Goal: Task Accomplishment & Management: Use online tool/utility

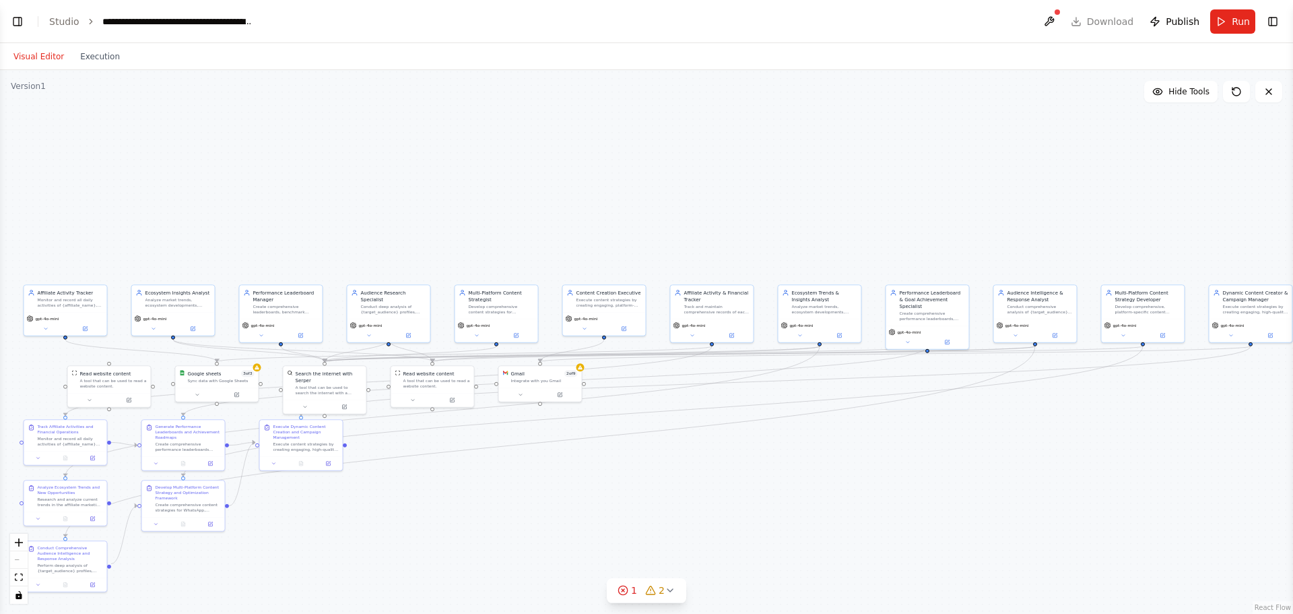
scroll to position [6292, 0]
click at [15, 23] on button "Toggle Left Sidebar" at bounding box center [17, 21] width 19 height 19
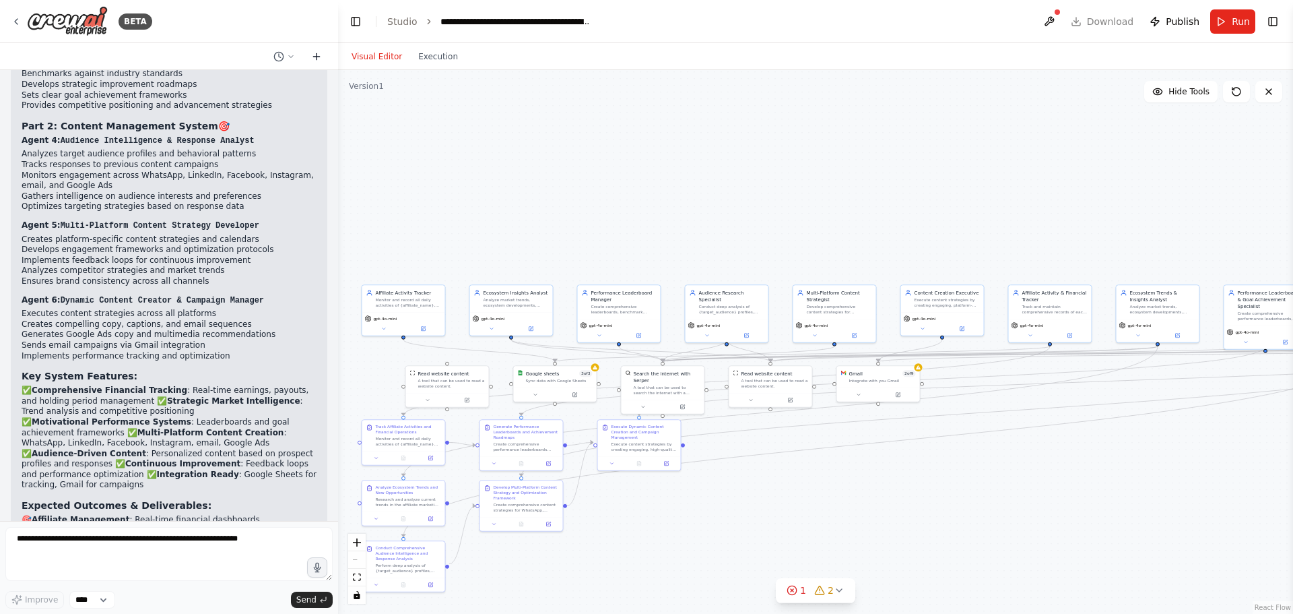
click at [315, 55] on icon at bounding box center [316, 56] width 11 height 11
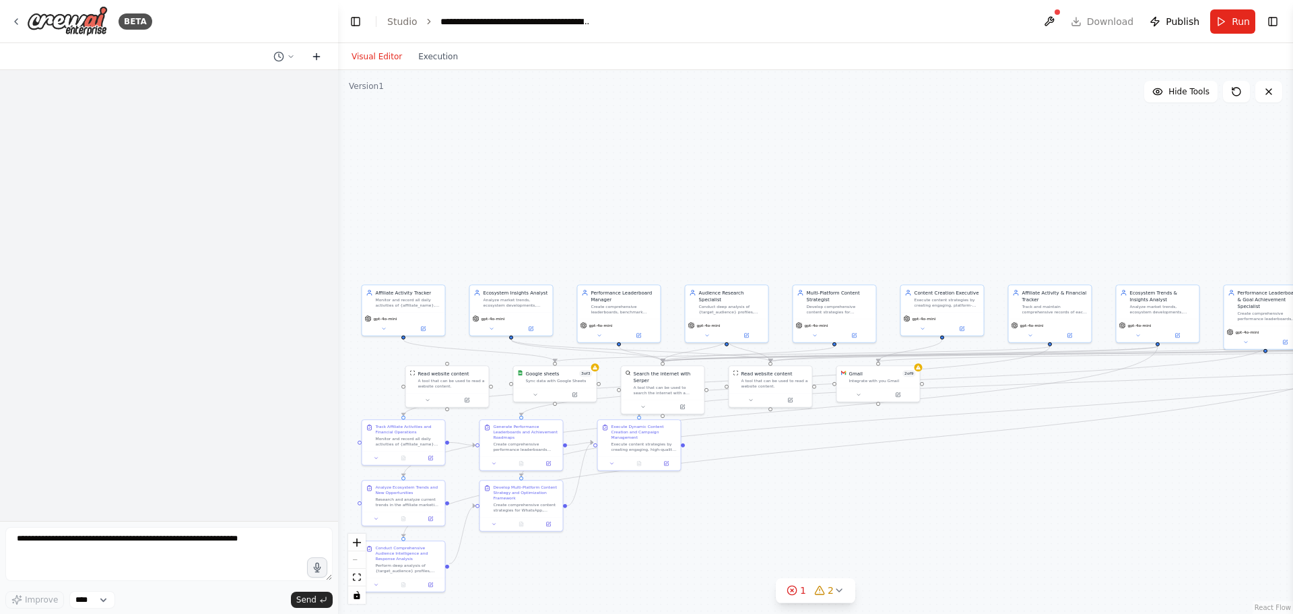
scroll to position [0, 0]
click at [60, 550] on textarea at bounding box center [168, 554] width 327 height 54
paste textarea "**********"
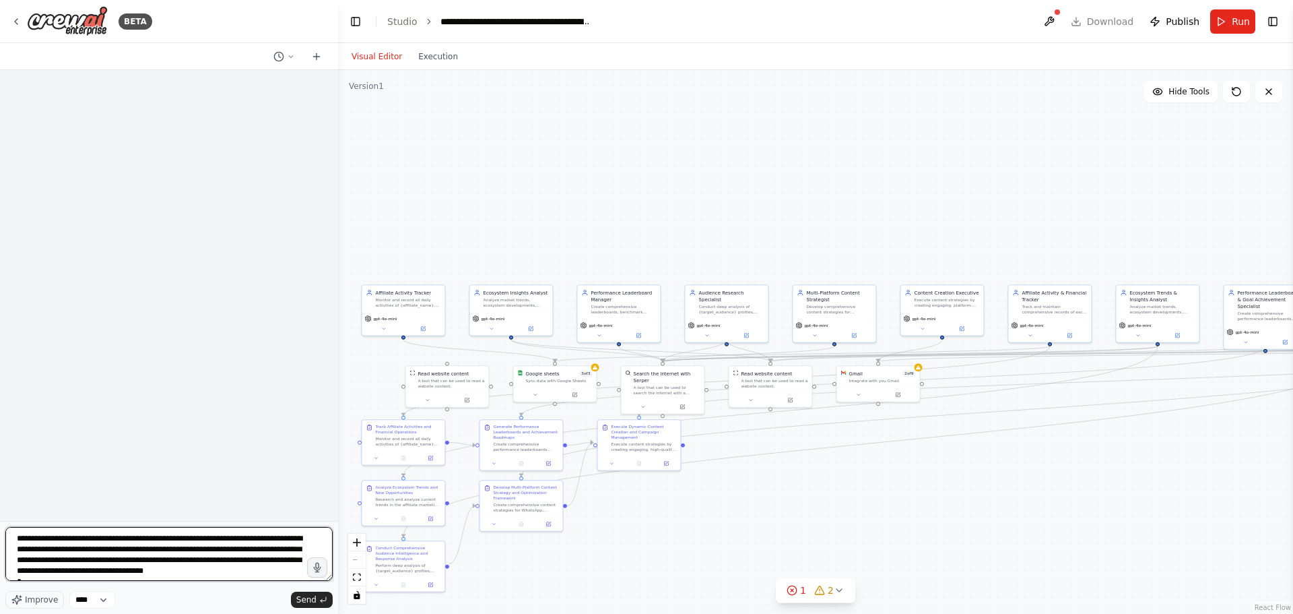
scroll to position [546, 0]
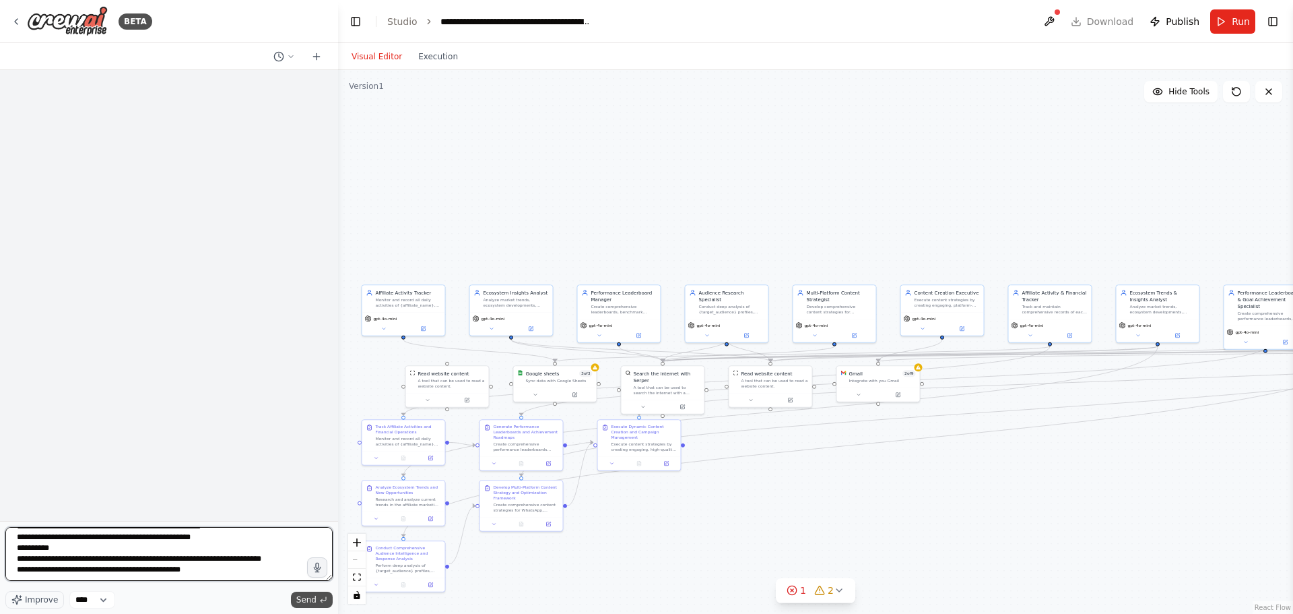
type textarea "**********"
click at [318, 605] on button "Send" at bounding box center [312, 599] width 42 height 16
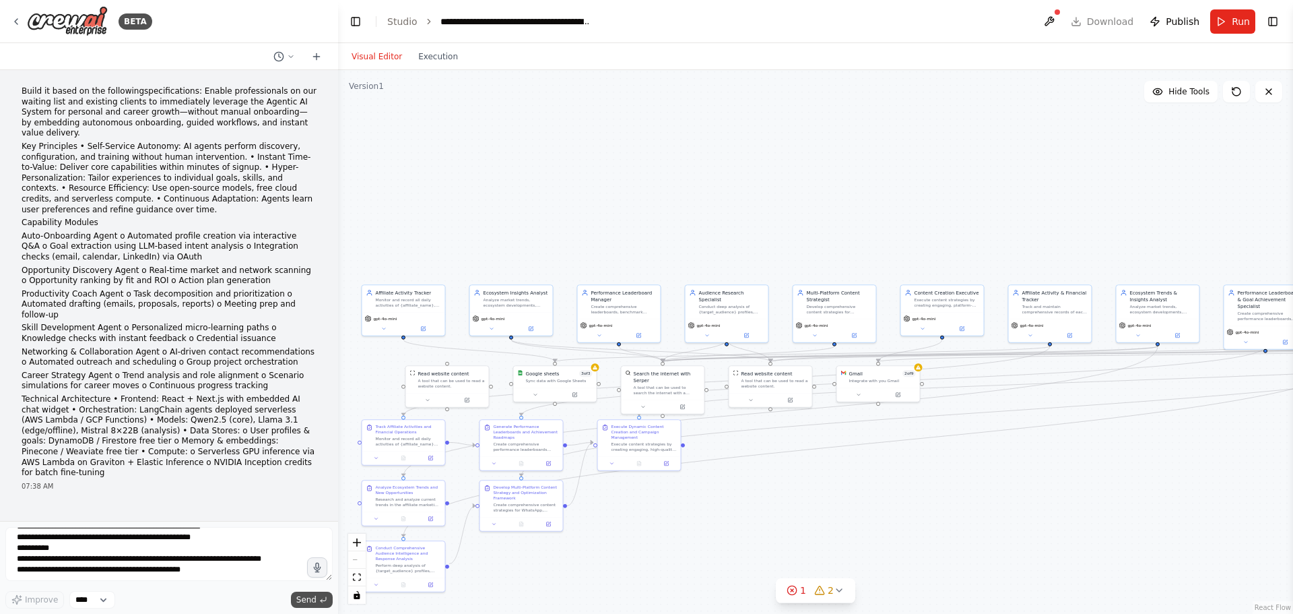
scroll to position [0, 0]
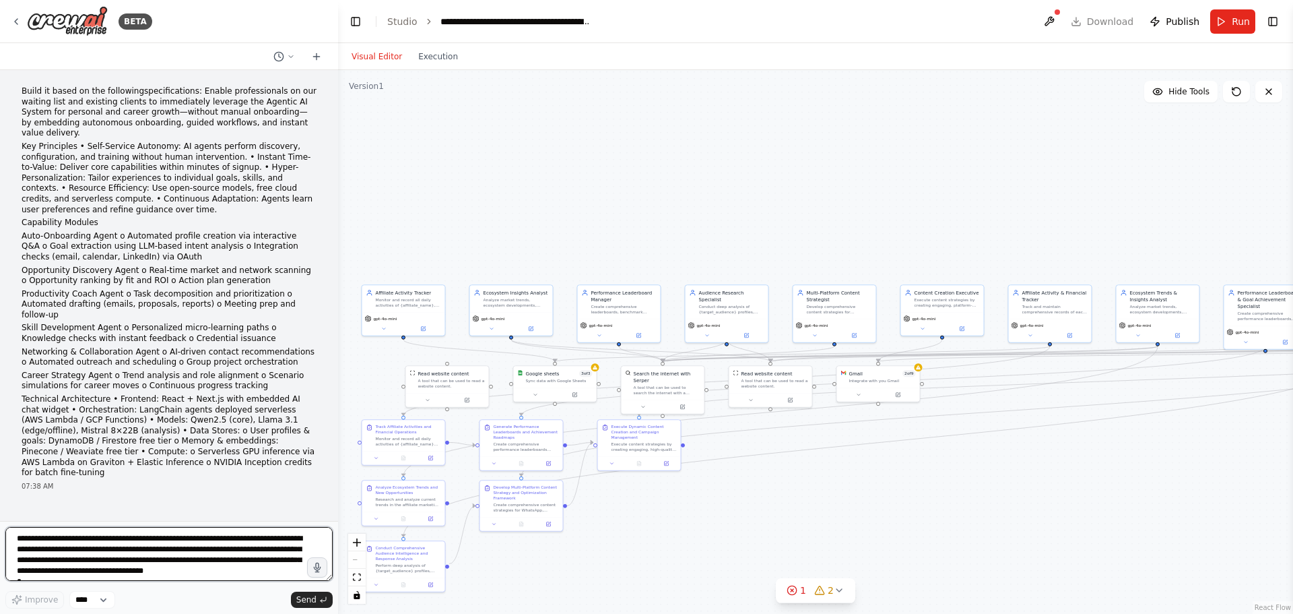
click at [195, 553] on textarea at bounding box center [168, 554] width 327 height 54
click at [288, 194] on ol "Key Principles • Self-Service Autonomy: AI agents perform discovery, configurat…" at bounding box center [169, 309] width 295 height 337
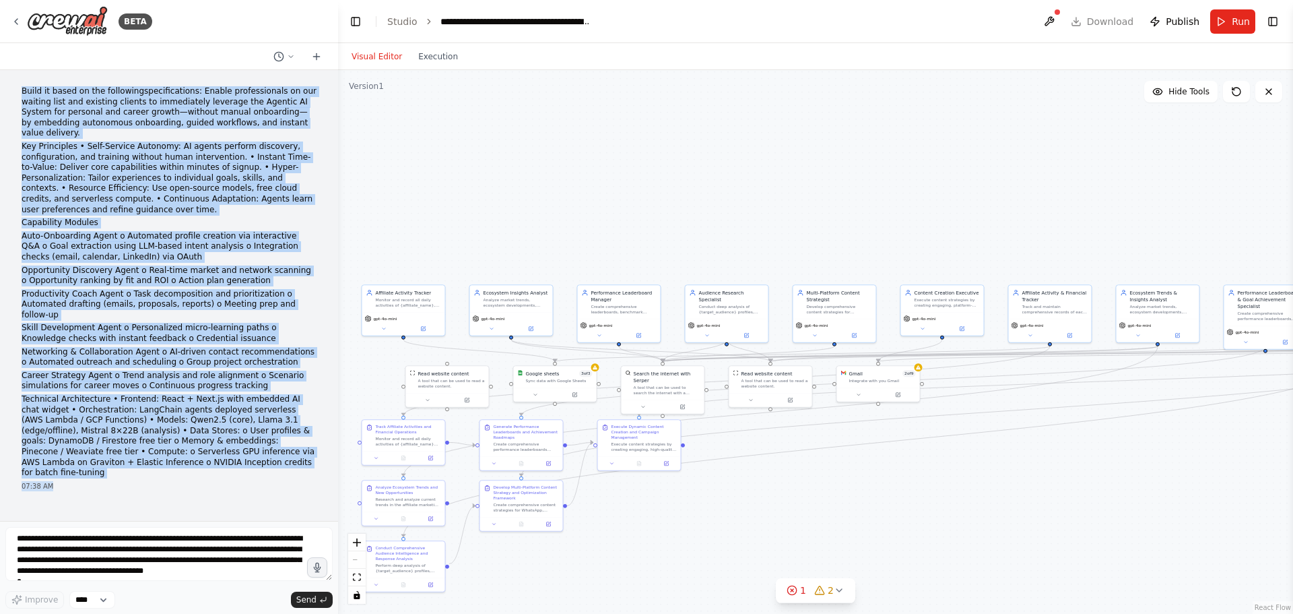
drag, startPoint x: 141, startPoint y: 437, endPoint x: 9, endPoint y: 72, distance: 388.3
click at [9, 72] on div "Build it based on the followingspecifications: Enable professionals on our wait…" at bounding box center [169, 295] width 338 height 451
copy div "Build it based on the followingspecifications: Enable professionals on our wait…"
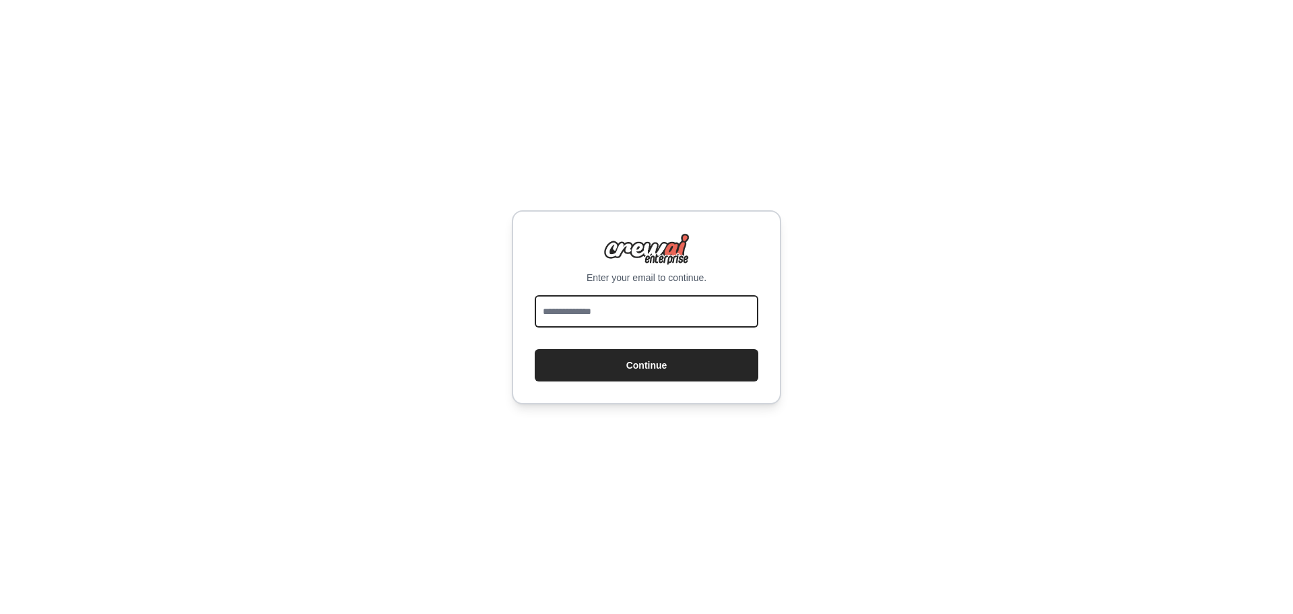
click at [635, 308] on input "email" at bounding box center [647, 311] width 224 height 32
type input "**********"
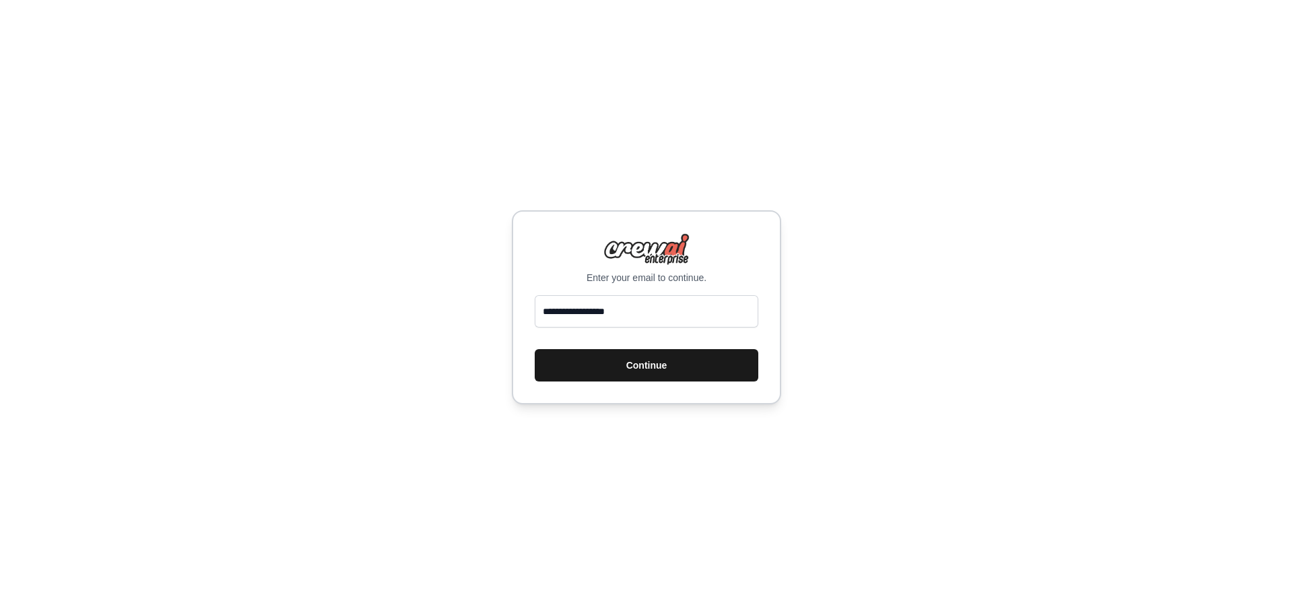
click at [635, 372] on button "Continue" at bounding box center [647, 365] width 224 height 32
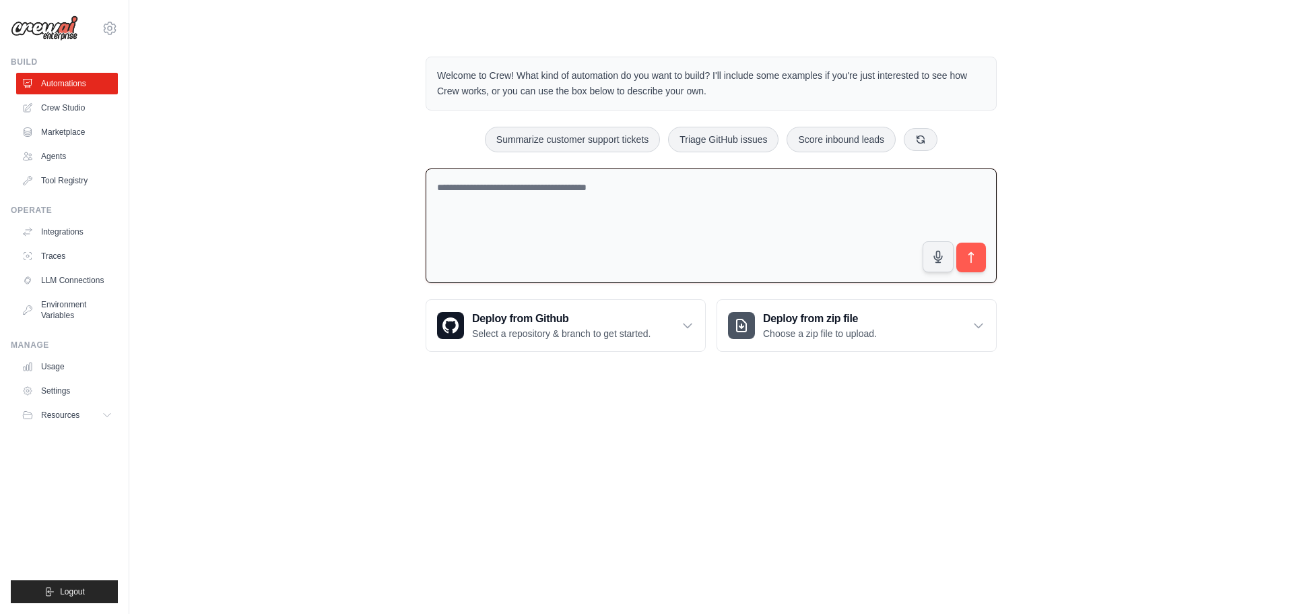
click at [542, 195] on textarea at bounding box center [711, 225] width 571 height 115
paste textarea "**********"
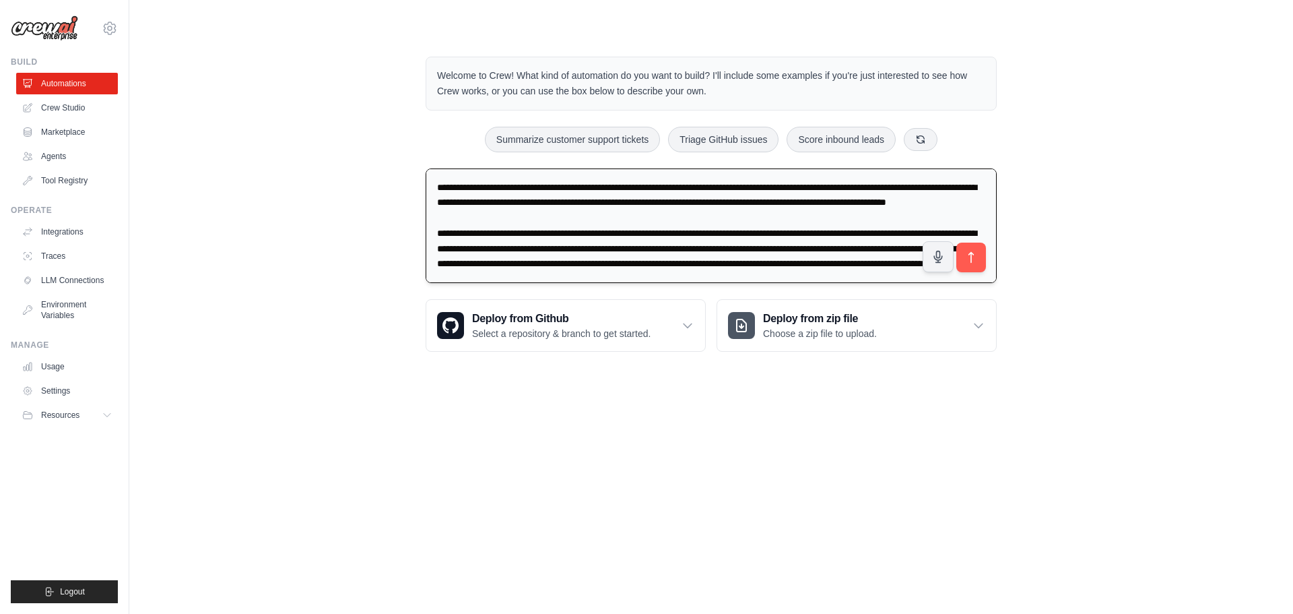
click at [562, 187] on textarea at bounding box center [711, 225] width 571 height 115
type textarea "**********"
click at [972, 264] on icon "submit" at bounding box center [972, 258] width 14 height 14
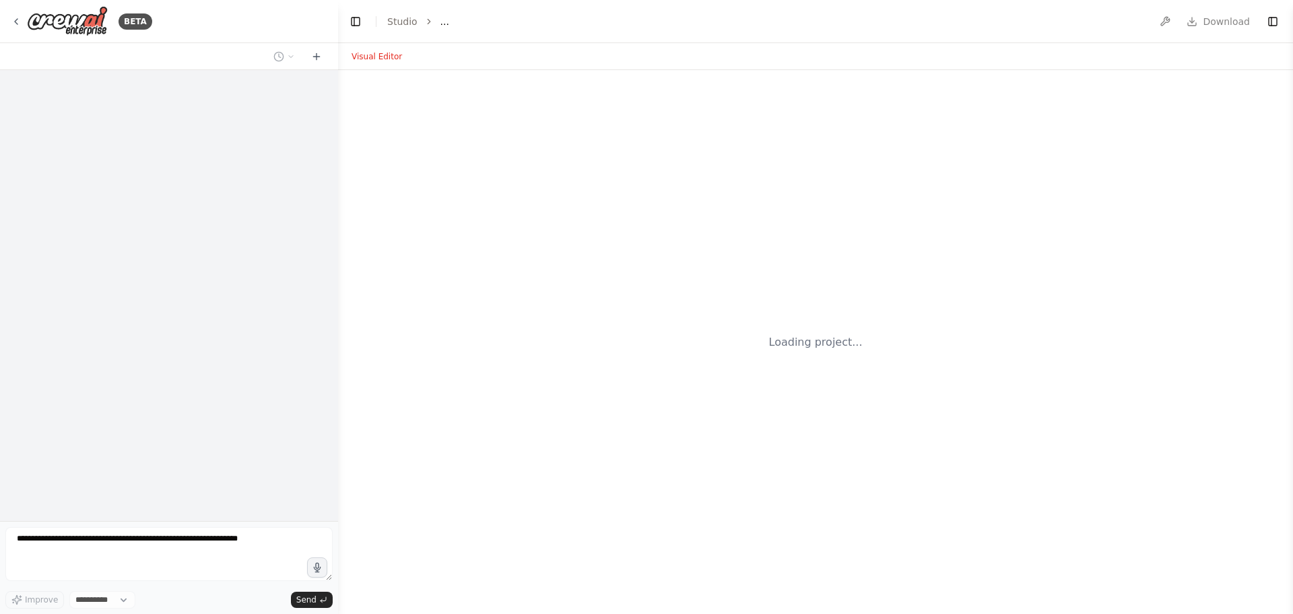
select select "****"
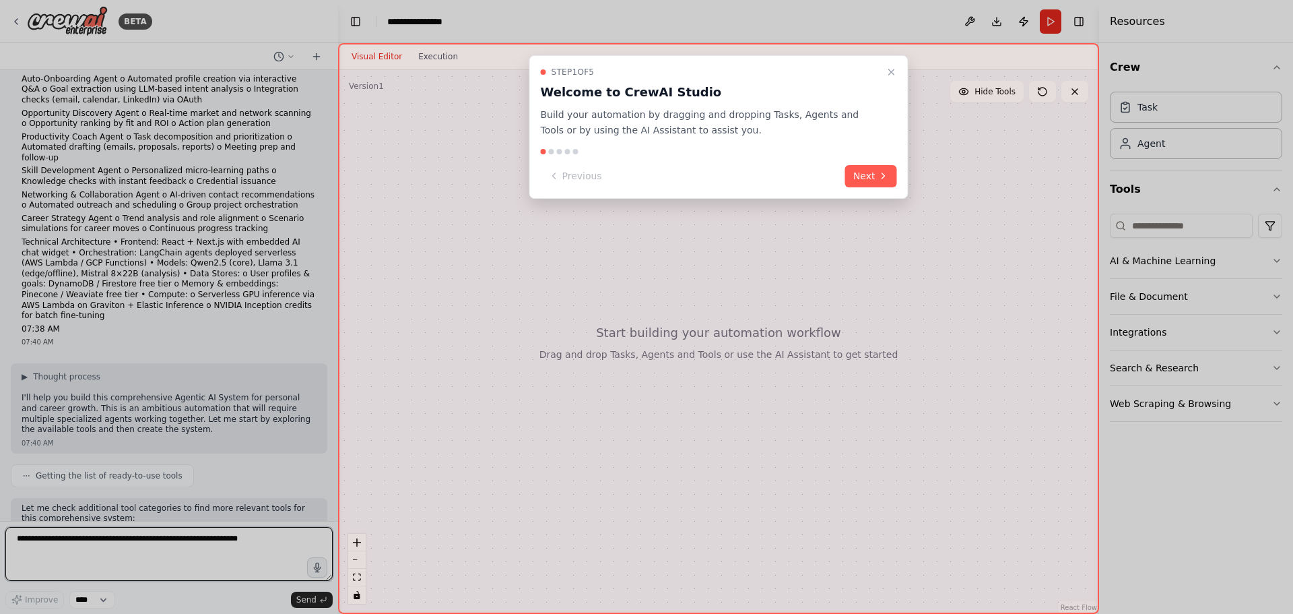
scroll to position [202, 0]
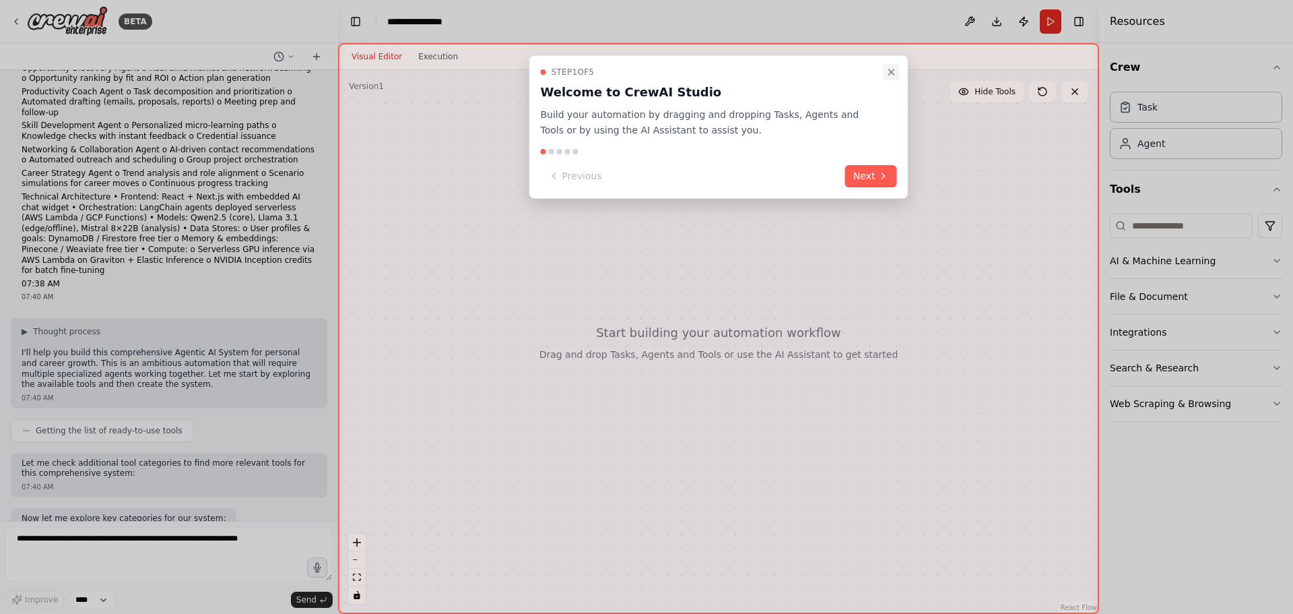
click at [890, 65] on button "Close walkthrough" at bounding box center [892, 72] width 16 height 16
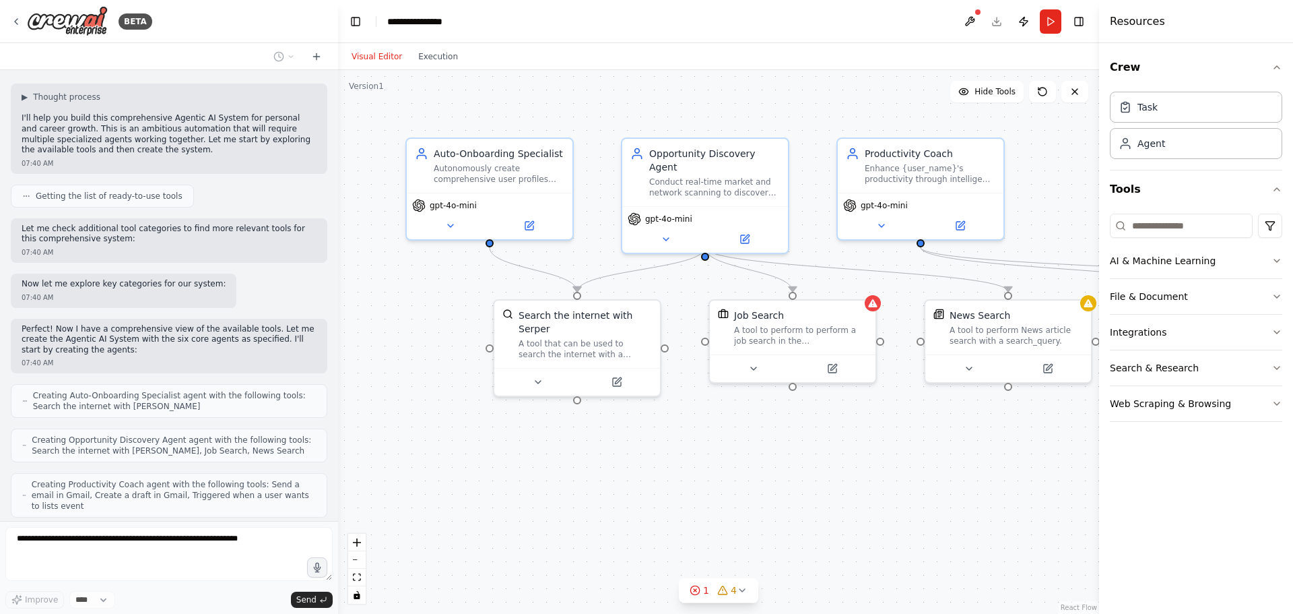
scroll to position [481, 0]
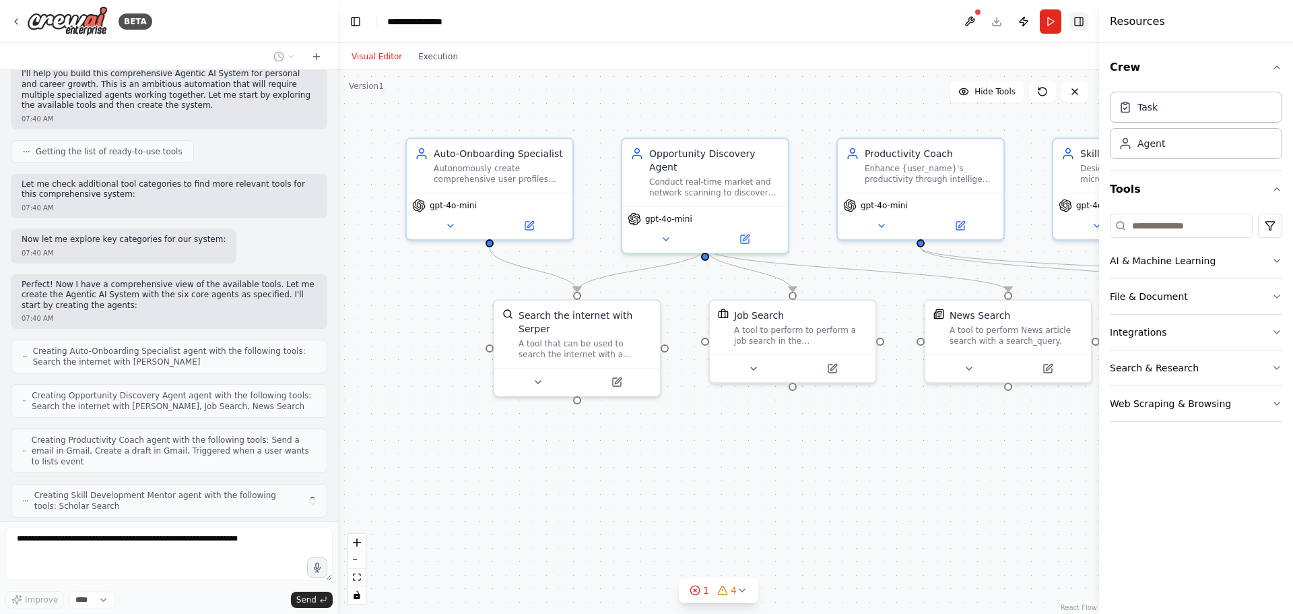
click at [1076, 25] on button "Toggle Right Sidebar" at bounding box center [1079, 21] width 19 height 19
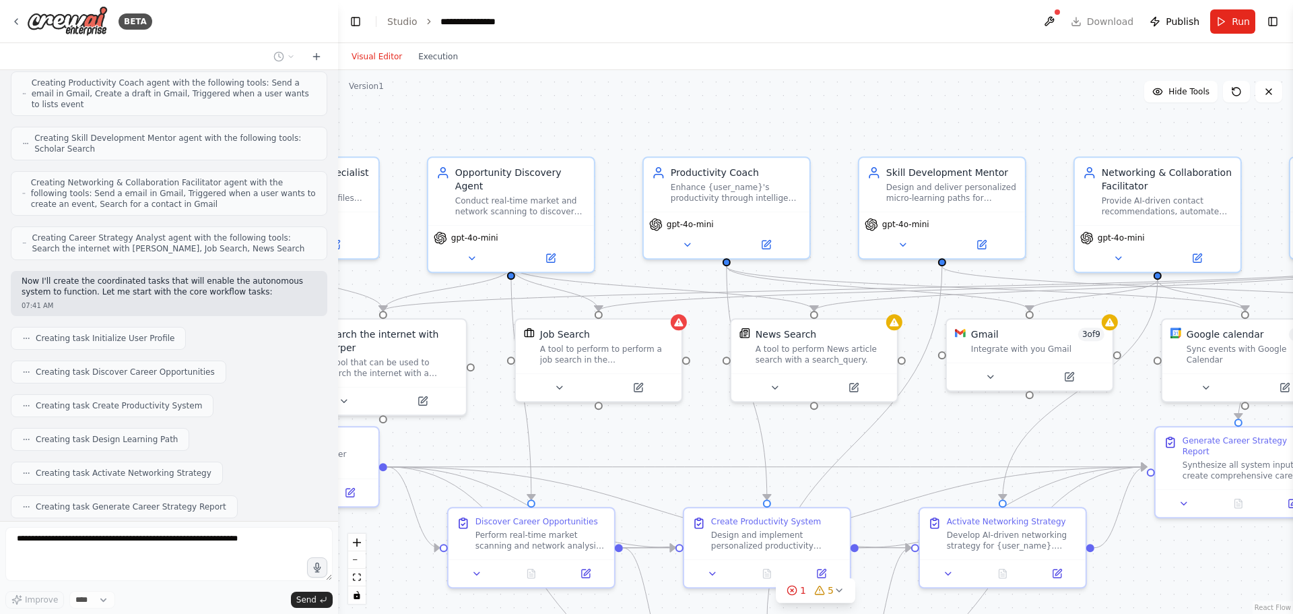
scroll to position [916, 0]
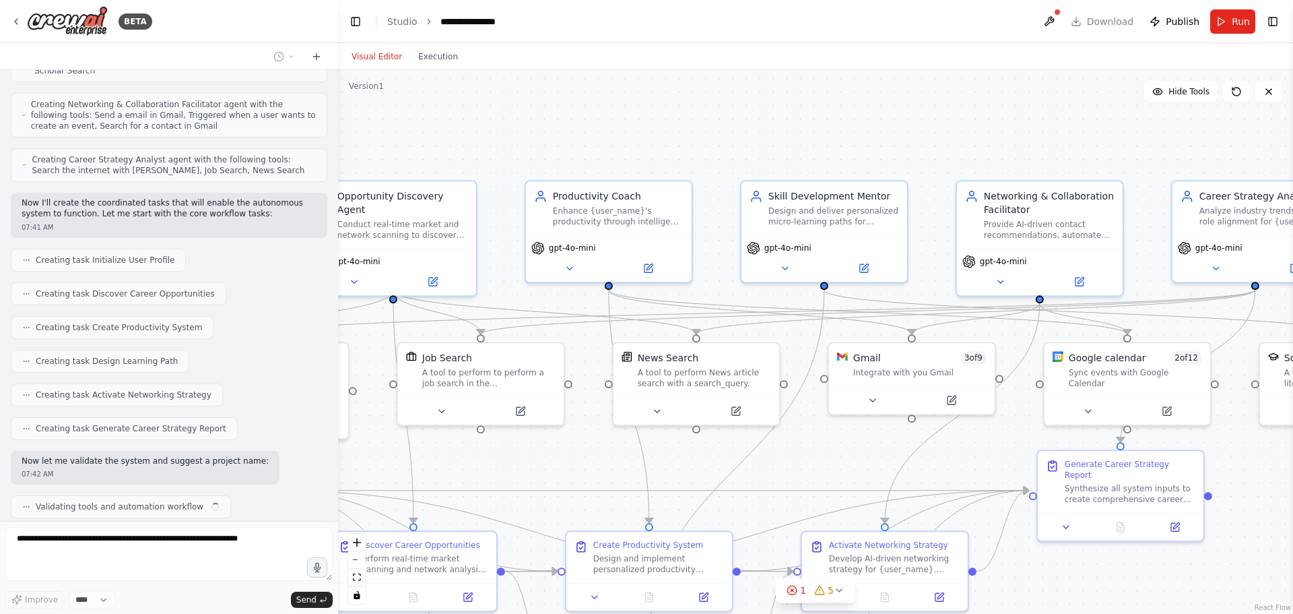
drag, startPoint x: 1011, startPoint y: 170, endPoint x: 567, endPoint y: 135, distance: 446.0
click at [567, 135] on div ".deletable-edge-delete-btn { width: 20px; height: 20px; border: 0px solid #ffff…" at bounding box center [815, 342] width 955 height 544
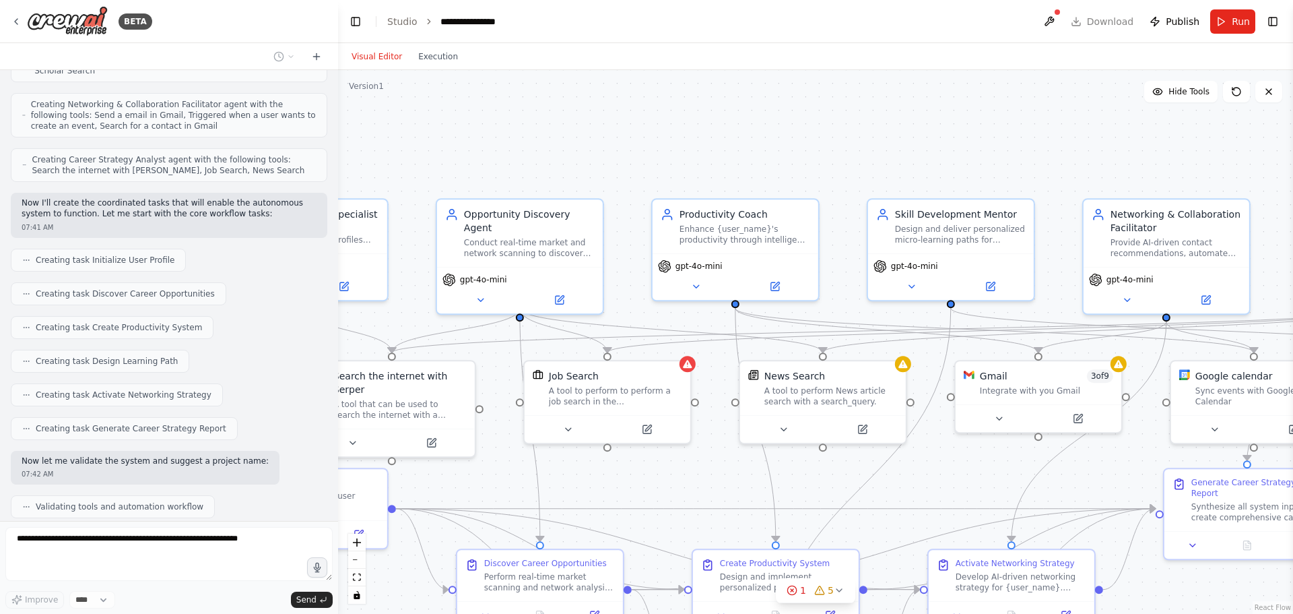
drag, startPoint x: 988, startPoint y: 145, endPoint x: 1114, endPoint y: 163, distance: 127.9
click at [1114, 163] on div ".deletable-edge-delete-btn { width: 20px; height: 20px; border: 0px solid #ffff…" at bounding box center [815, 342] width 955 height 544
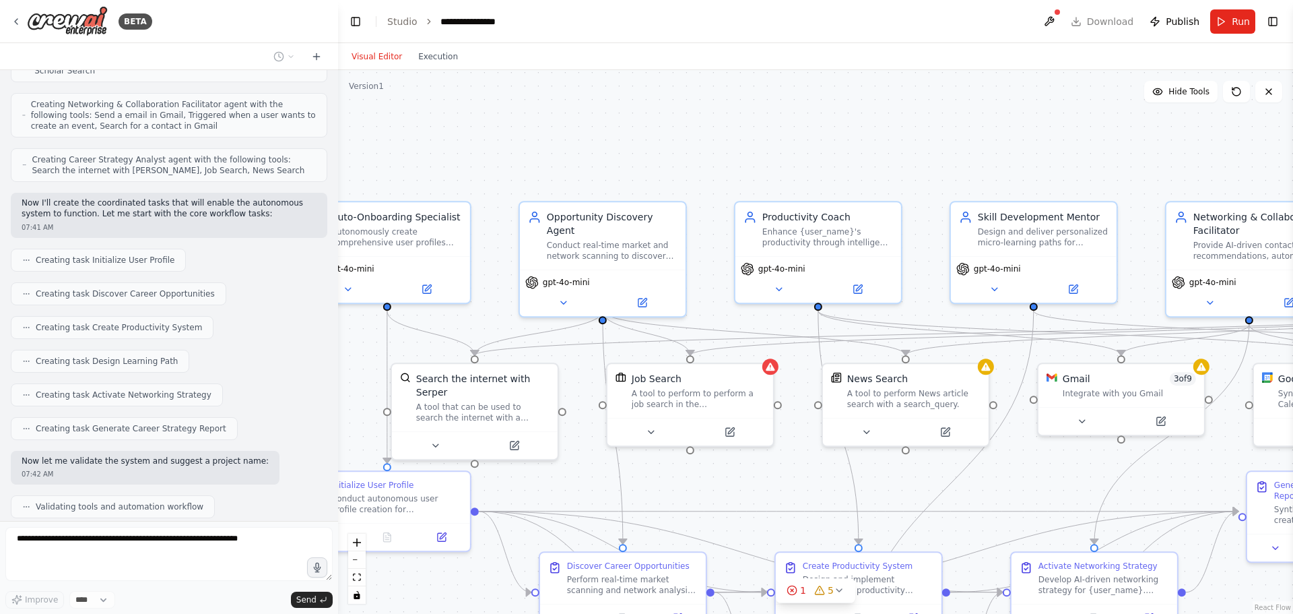
drag, startPoint x: 894, startPoint y: 143, endPoint x: 977, endPoint y: 146, distance: 82.9
click at [977, 146] on div ".deletable-edge-delete-btn { width: 20px; height: 20px; border: 0px solid #ffff…" at bounding box center [815, 342] width 955 height 544
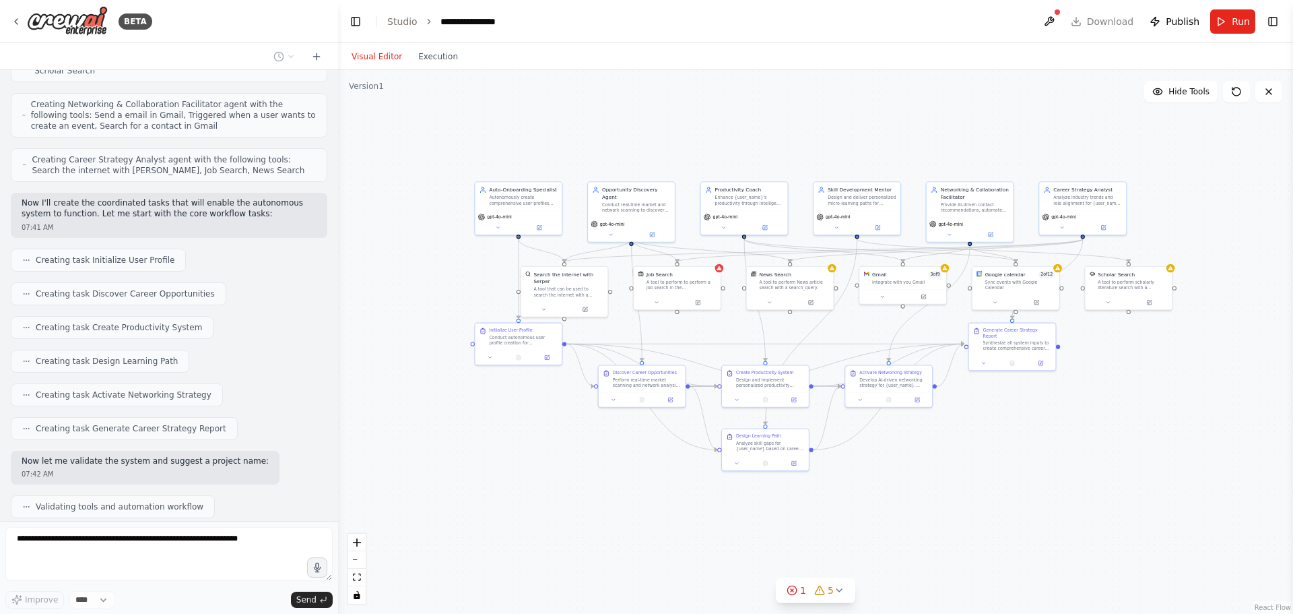
drag, startPoint x: 888, startPoint y: 157, endPoint x: 743, endPoint y: 151, distance: 145.0
click at [743, 151] on div ".deletable-edge-delete-btn { width: 20px; height: 20px; border: 0px solid #ffff…" at bounding box center [815, 342] width 955 height 544
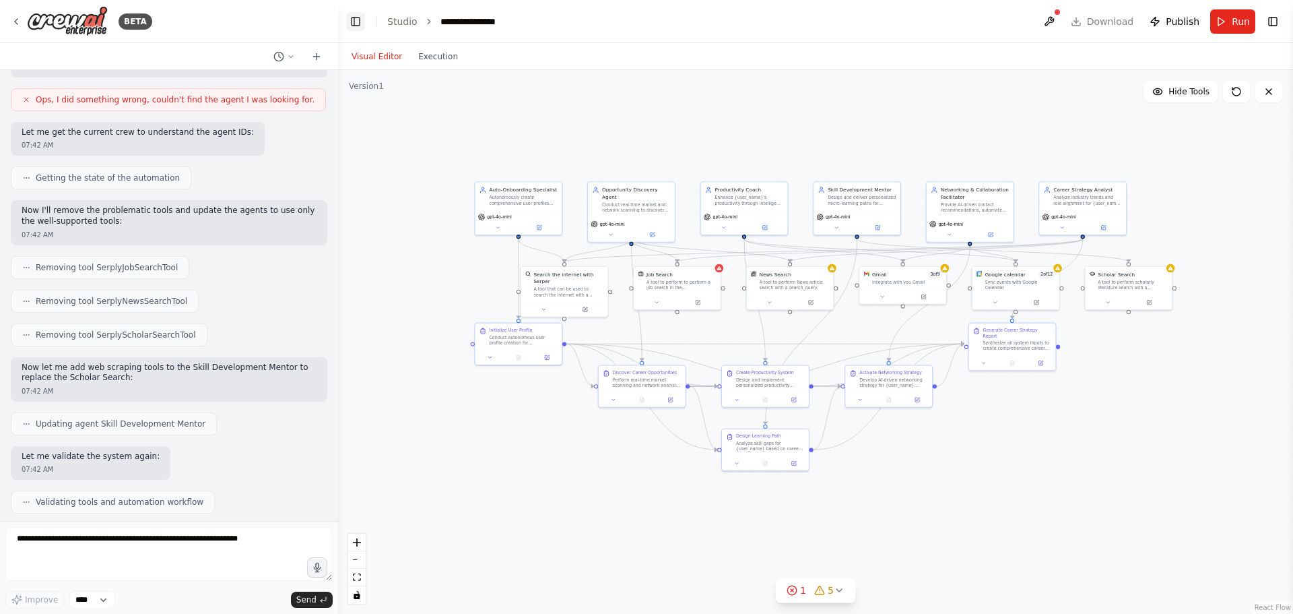
click at [351, 22] on button "Toggle Left Sidebar" at bounding box center [355, 21] width 19 height 19
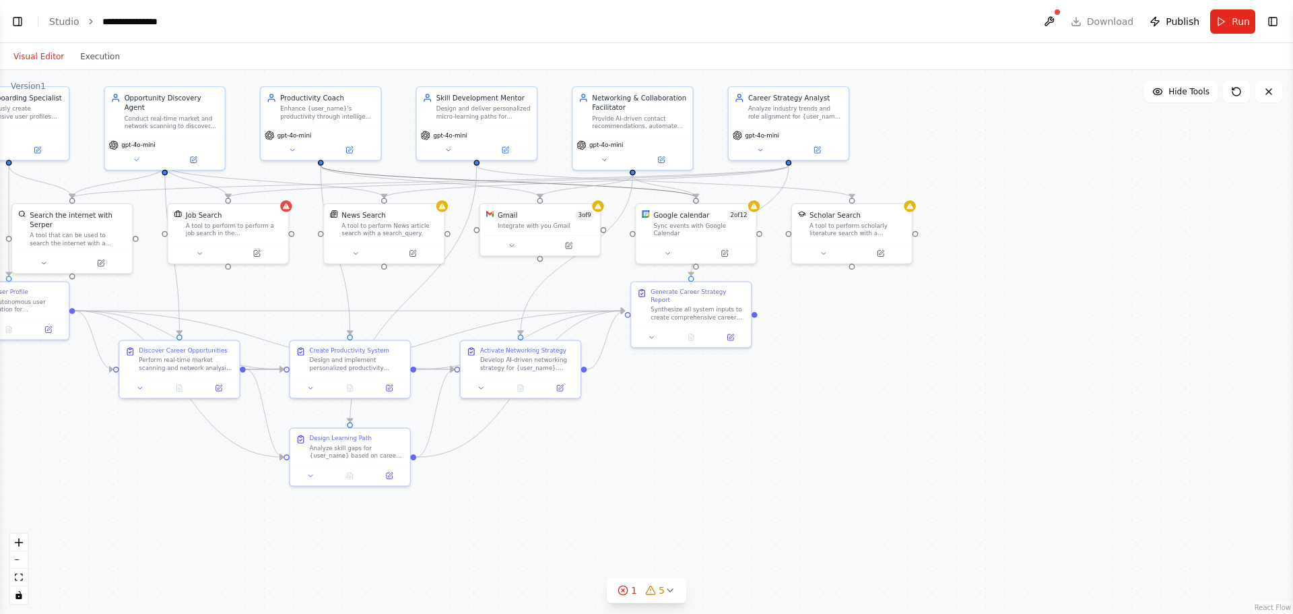
drag, startPoint x: 355, startPoint y: 177, endPoint x: 482, endPoint y: 192, distance: 128.2
click at [482, 192] on div ".deletable-edge-delete-btn { width: 20px; height: 20px; border: 0px solid #ffff…" at bounding box center [646, 342] width 1293 height 544
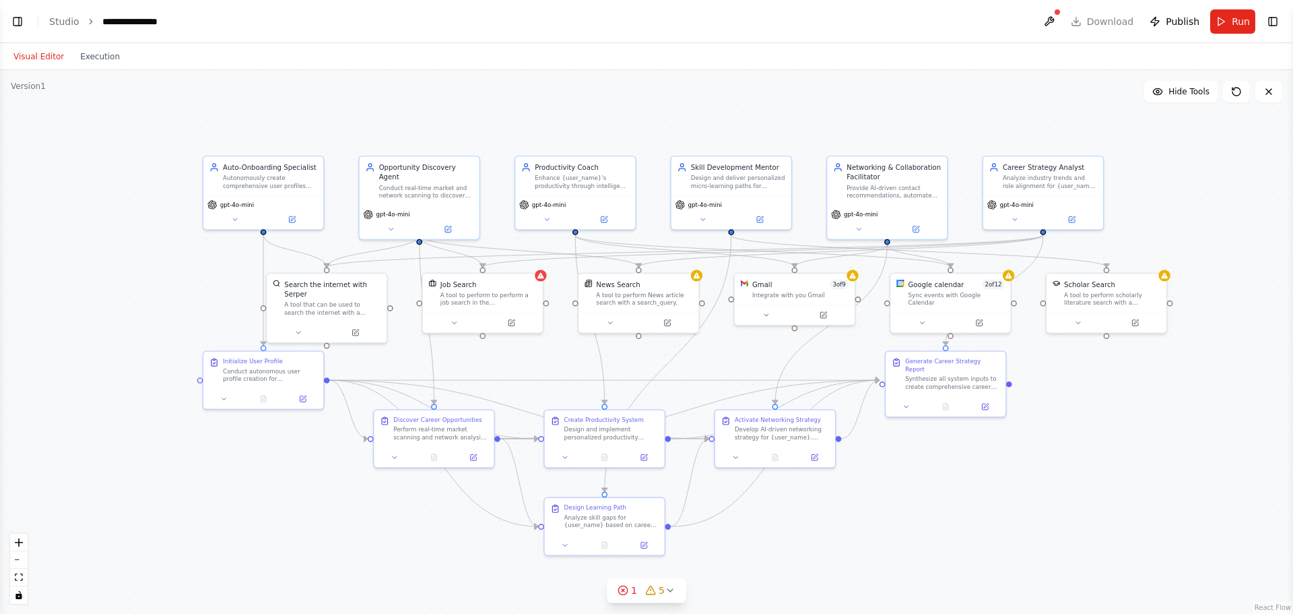
drag, startPoint x: 401, startPoint y: 89, endPoint x: 656, endPoint y: 158, distance: 263.9
click at [656, 158] on div ".deletable-edge-delete-btn { width: 20px; height: 20px; border: 0px solid #ffff…" at bounding box center [646, 342] width 1293 height 544
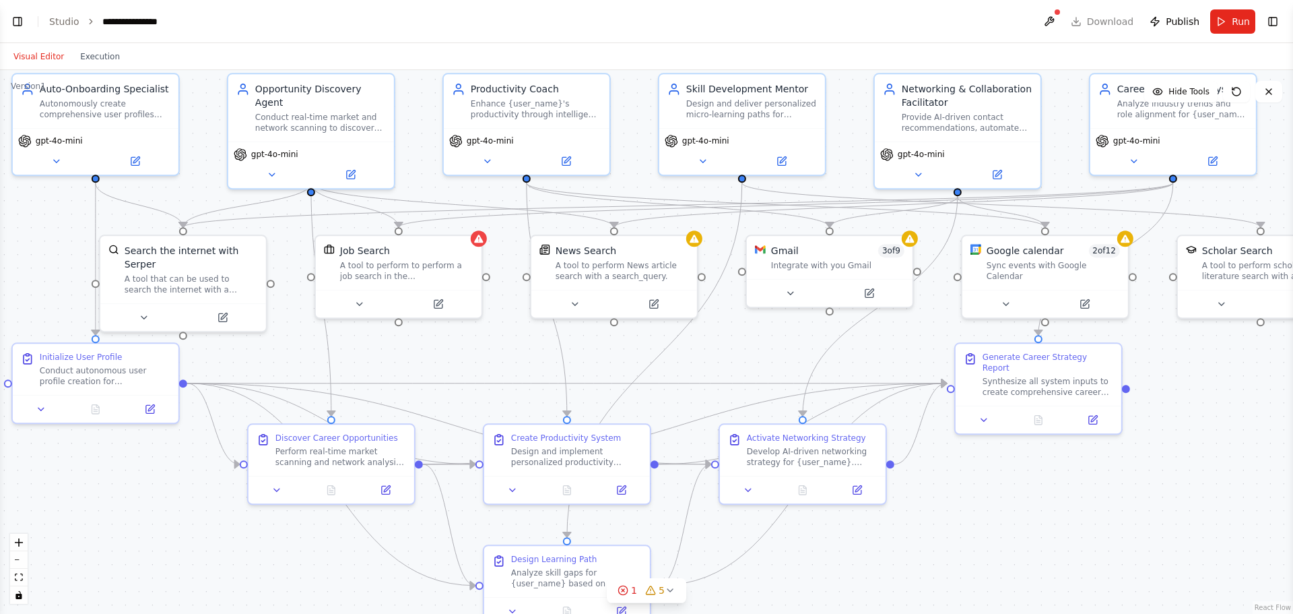
drag, startPoint x: 635, startPoint y: 220, endPoint x: 740, endPoint y: 342, distance: 160.5
click at [740, 342] on div ".deletable-edge-delete-btn { width: 20px; height: 20px; border: 0px solid #ffff…" at bounding box center [646, 342] width 1293 height 544
click at [18, 559] on icon "zoom out" at bounding box center [19, 559] width 8 height 1
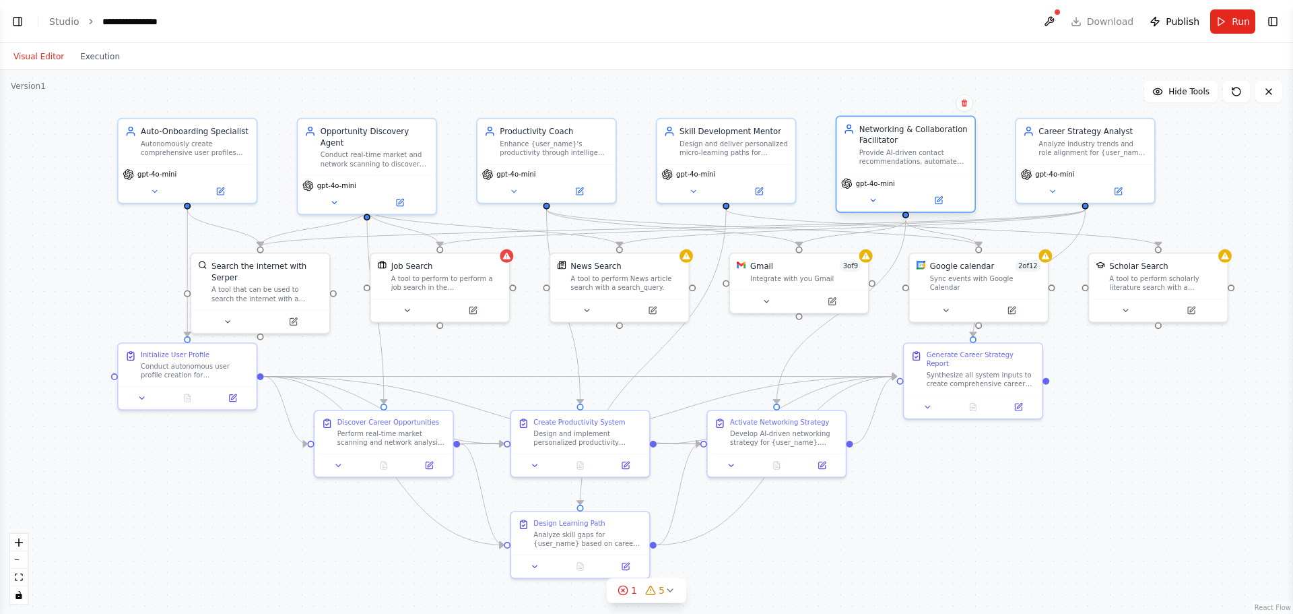
click at [920, 164] on div "Networking & Collaboration Facilitator Provide AI-driven contact recommendation…" at bounding box center [906, 145] width 138 height 56
click at [942, 205] on button at bounding box center [938, 199] width 63 height 13
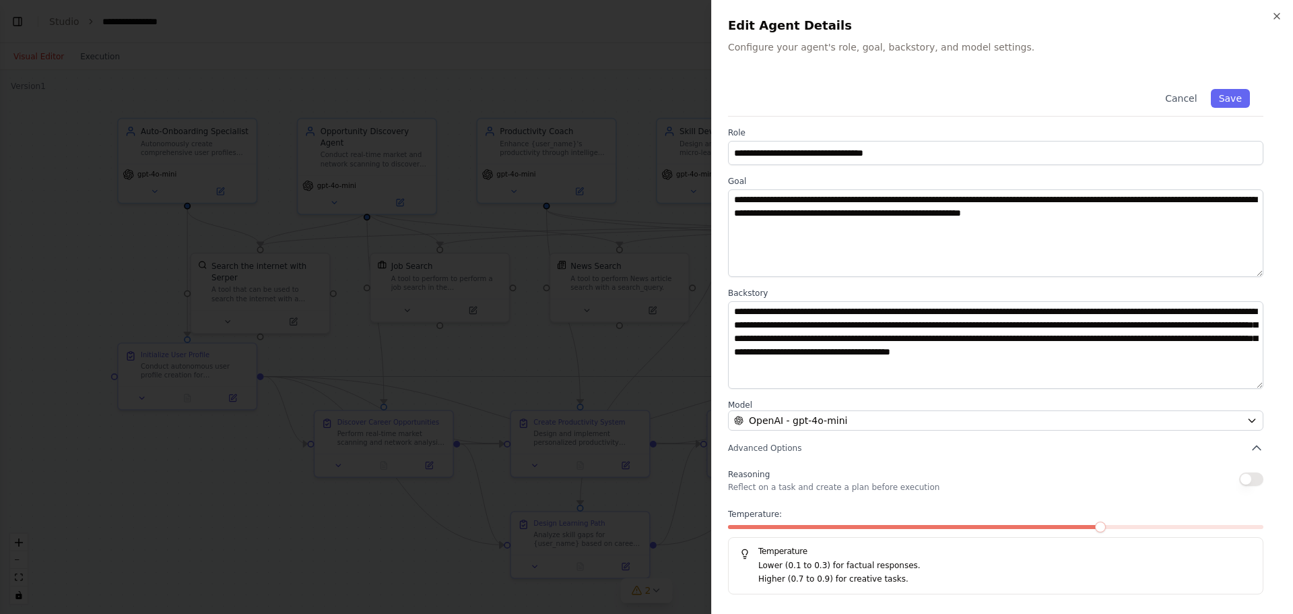
click at [1254, 475] on button "button" at bounding box center [1252, 478] width 24 height 13
click at [1244, 477] on button "button" at bounding box center [1252, 478] width 24 height 13
click at [1254, 484] on button "button" at bounding box center [1252, 478] width 24 height 13
click at [1256, 446] on icon "button" at bounding box center [1257, 448] width 8 height 4
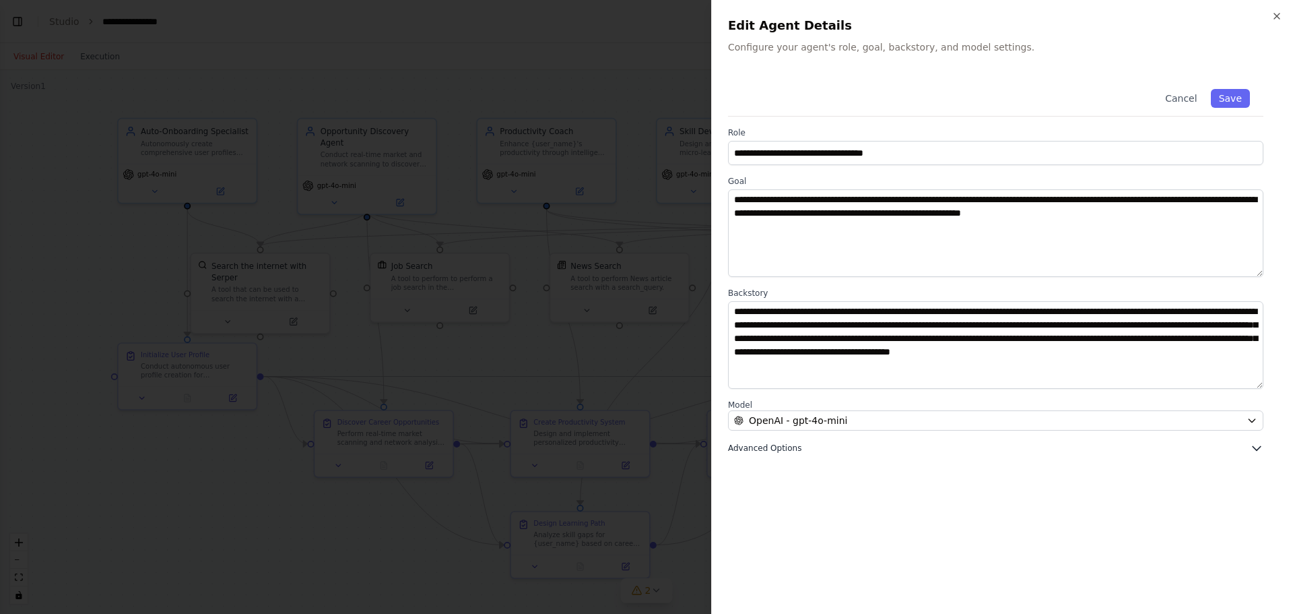
click at [1256, 446] on icon "button" at bounding box center [1256, 447] width 13 height 13
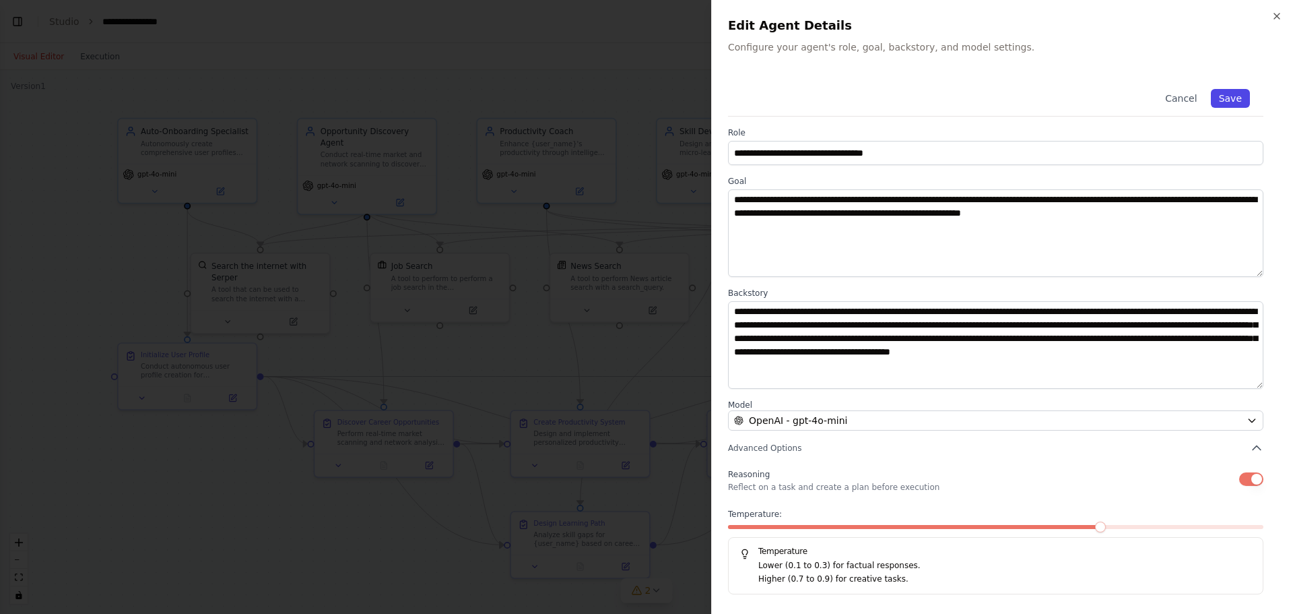
click at [1235, 98] on button "Save" at bounding box center [1230, 98] width 39 height 19
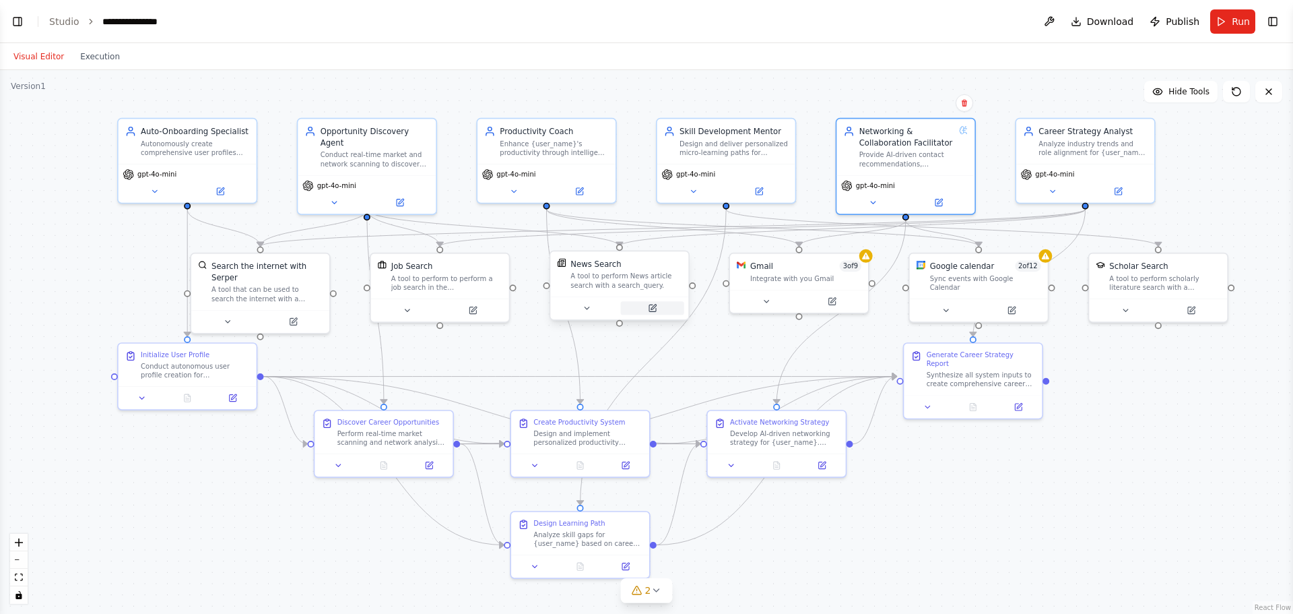
click at [658, 307] on button at bounding box center [652, 307] width 63 height 13
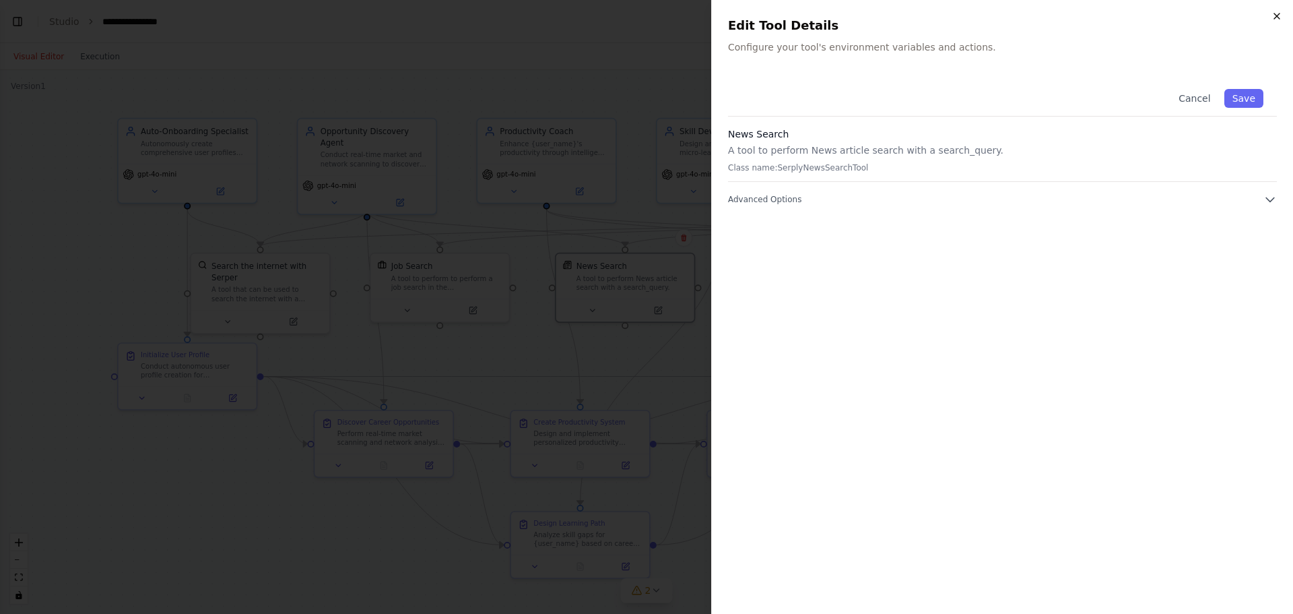
click at [1275, 18] on icon "button" at bounding box center [1277, 16] width 11 height 11
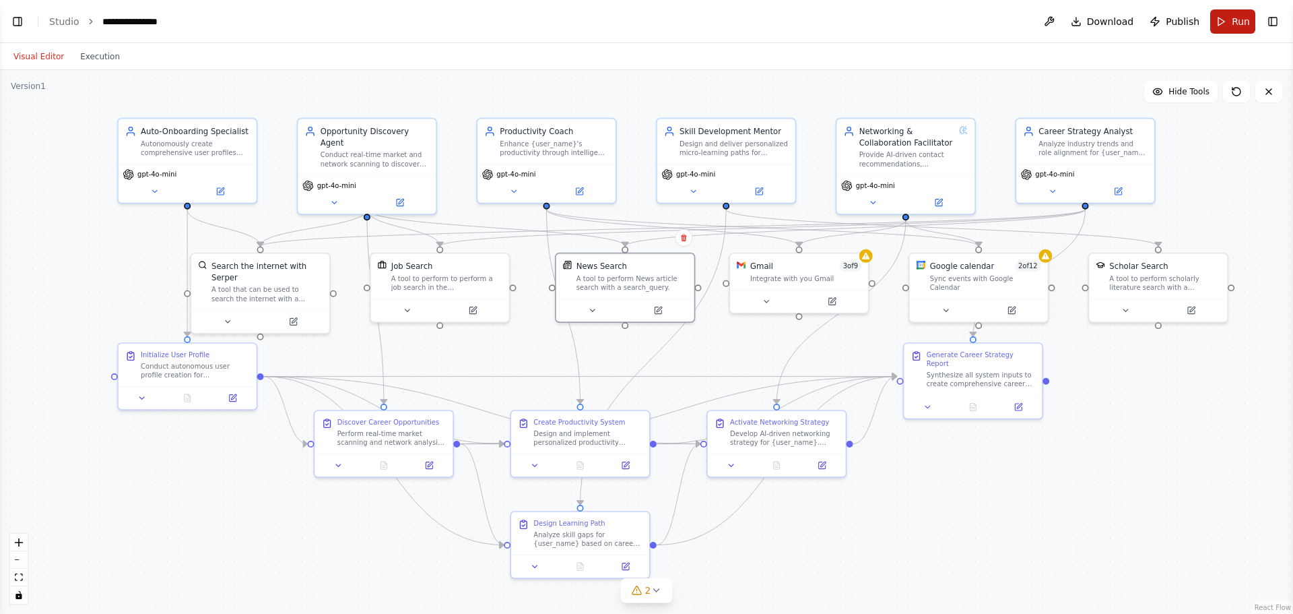
click at [1226, 17] on button "Run" at bounding box center [1233, 21] width 45 height 24
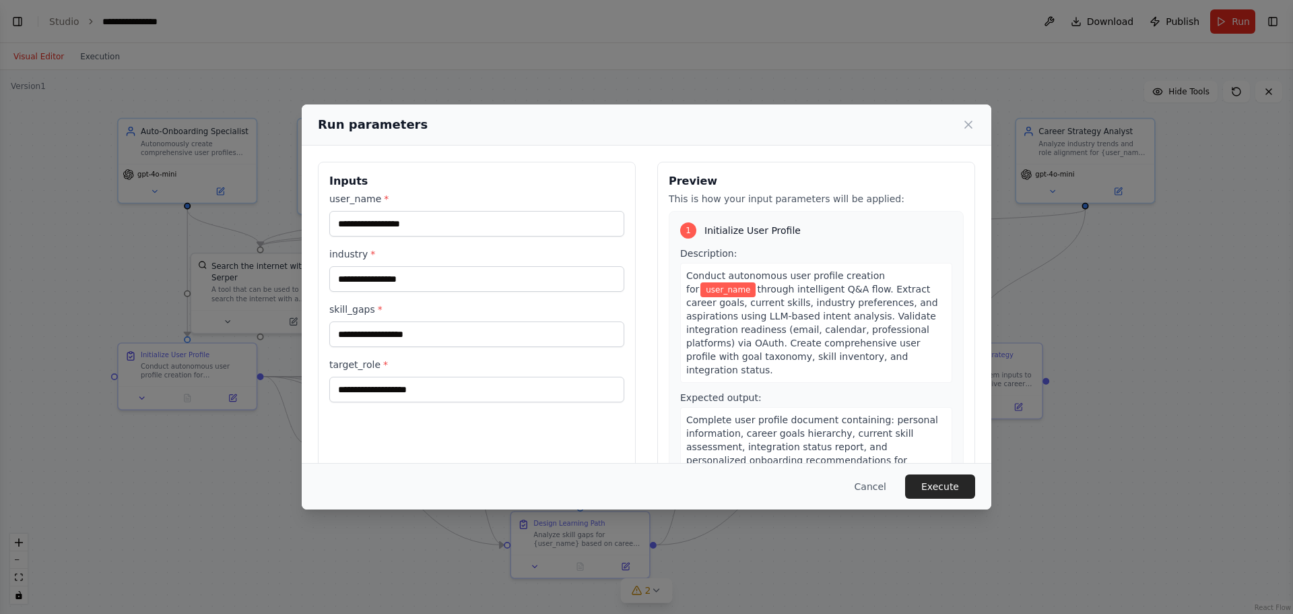
scroll to position [34, 0]
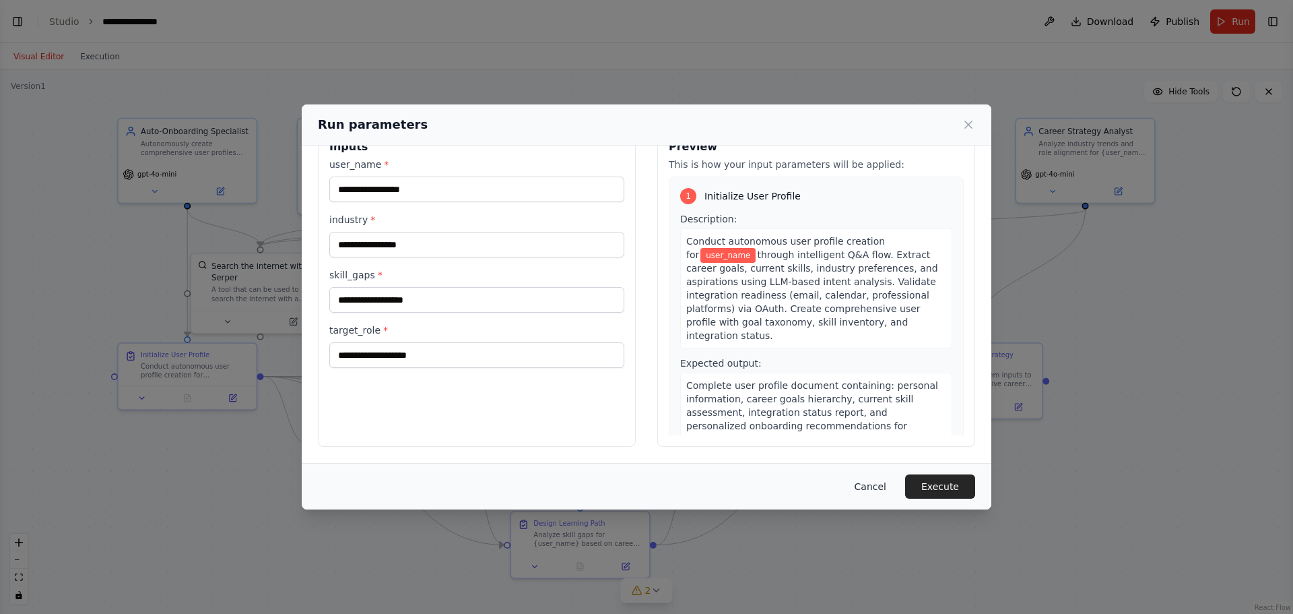
click at [886, 483] on button "Cancel" at bounding box center [870, 486] width 53 height 24
